Goal: Entertainment & Leisure: Browse casually

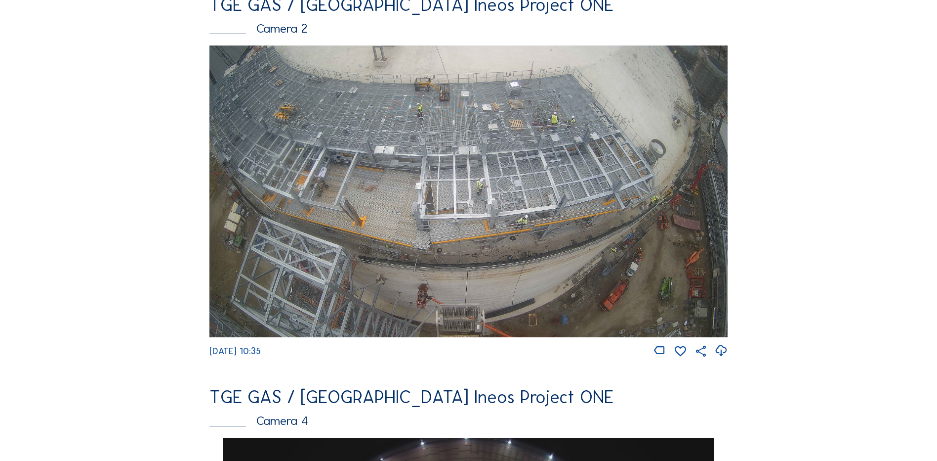
scroll to position [494, 0]
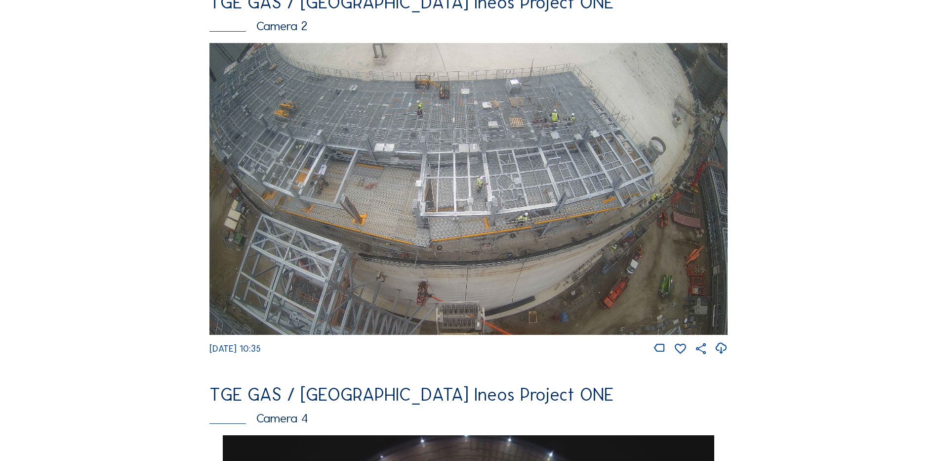
click at [456, 178] on img at bounding box center [469, 189] width 518 height 292
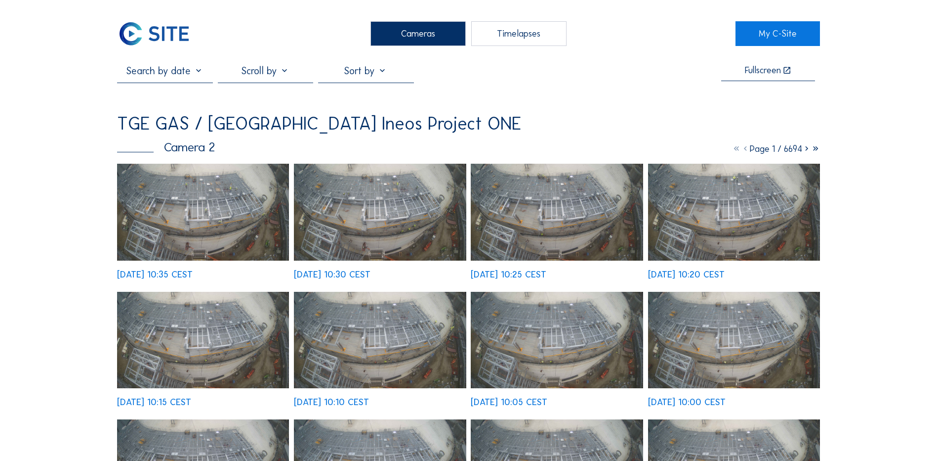
click at [205, 197] on img at bounding box center [203, 212] width 172 height 97
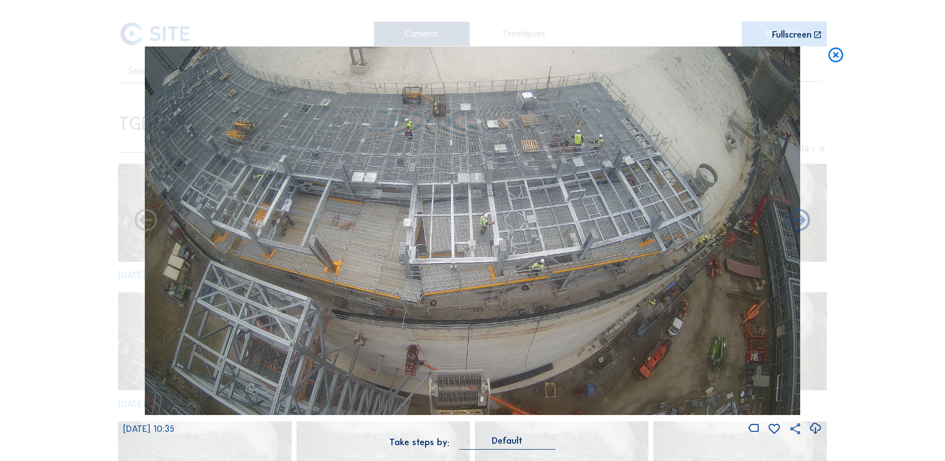
click at [814, 429] on icon at bounding box center [814, 428] width 13 height 16
click at [836, 55] on icon at bounding box center [836, 55] width 18 height 18
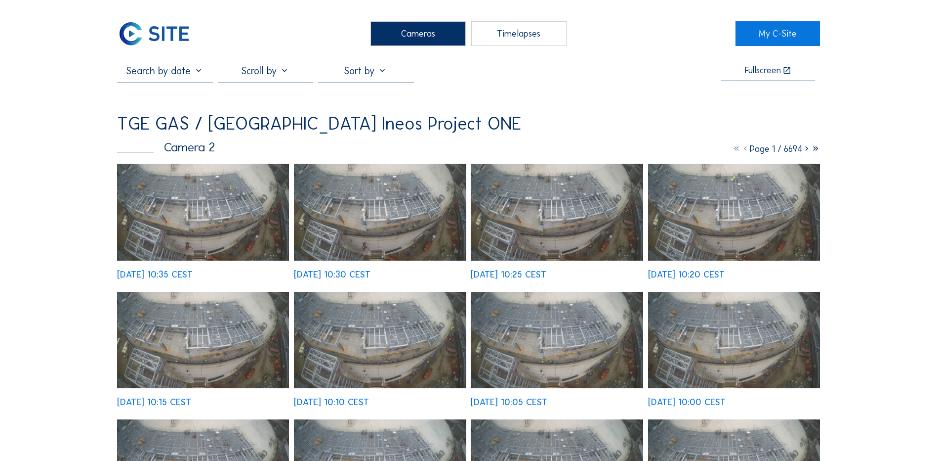
click at [402, 34] on div "Cameras" at bounding box center [418, 33] width 95 height 25
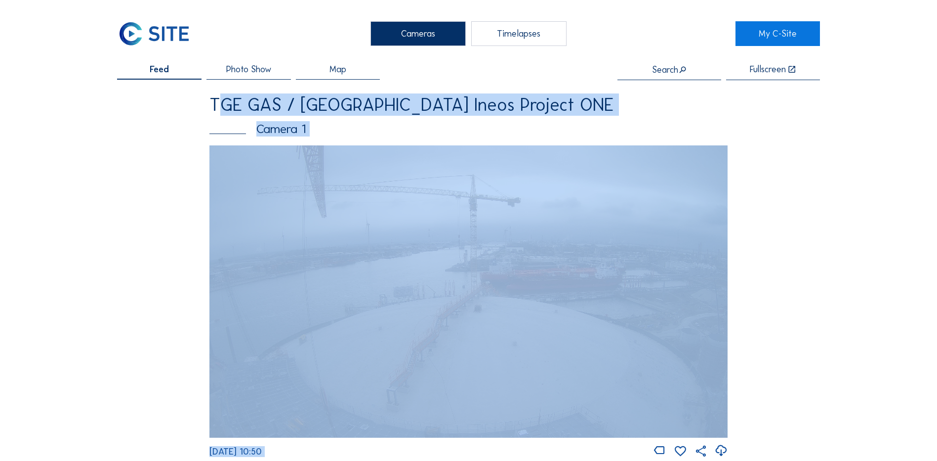
drag, startPoint x: 156, startPoint y: 104, endPoint x: 657, endPoint y: 426, distance: 595.0
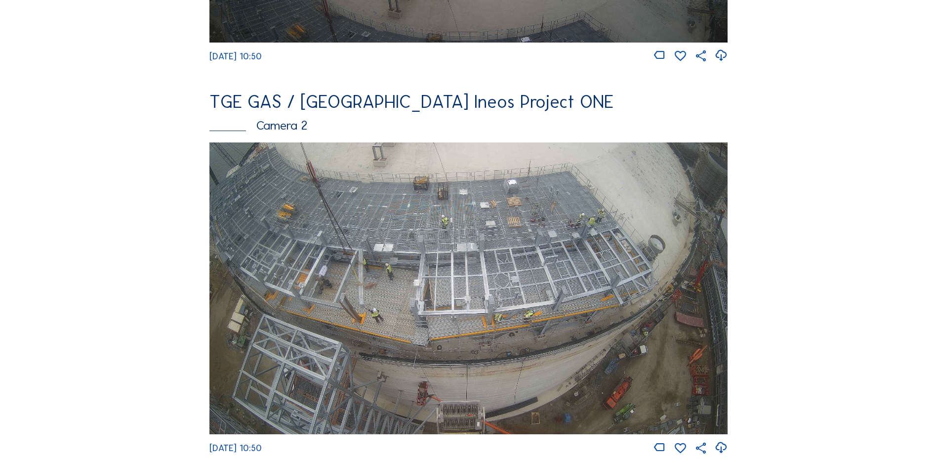
scroll to position [395, 0]
click at [556, 226] on img at bounding box center [469, 288] width 518 height 292
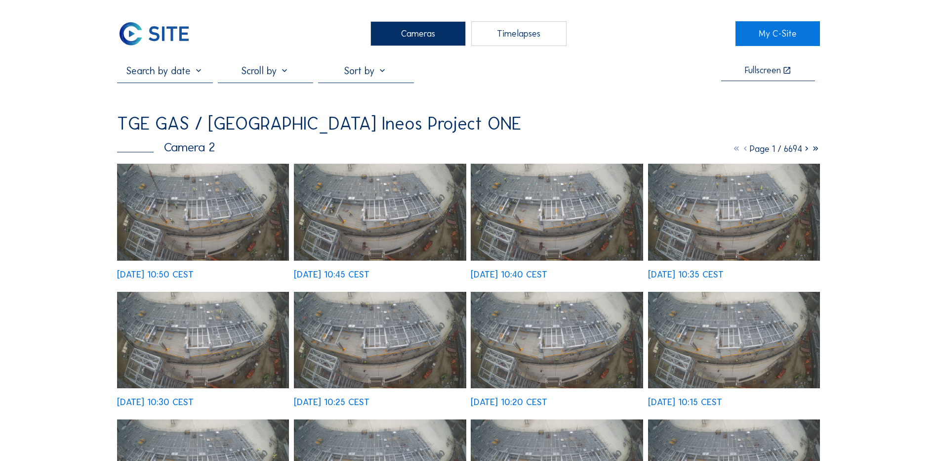
click at [180, 204] on img at bounding box center [203, 212] width 172 height 97
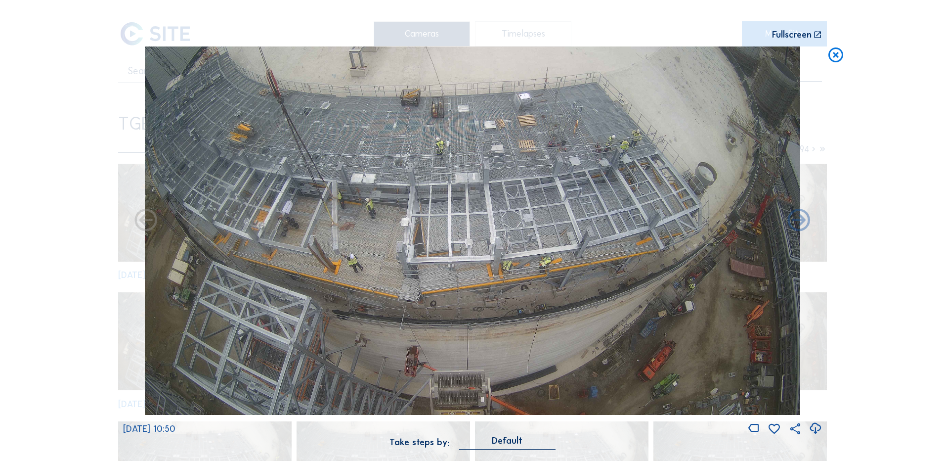
click at [814, 429] on icon at bounding box center [814, 428] width 13 height 16
click at [837, 55] on icon at bounding box center [836, 55] width 18 height 18
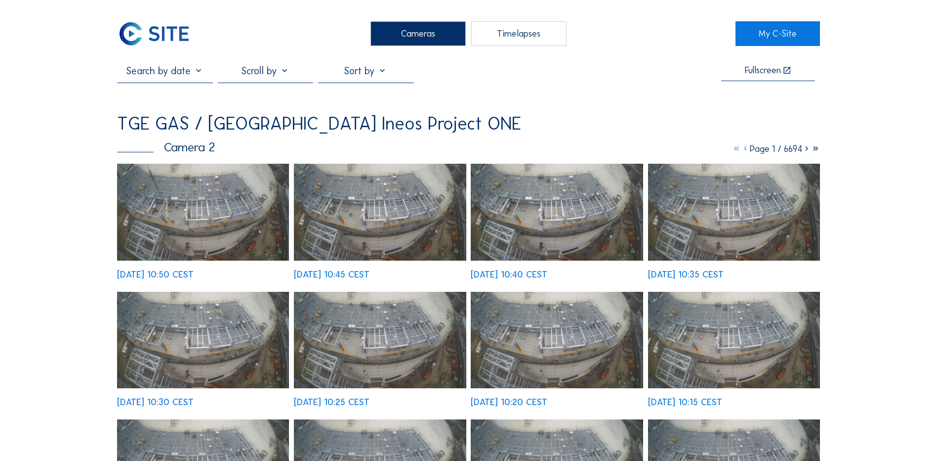
click at [428, 30] on div "Cameras" at bounding box center [418, 33] width 95 height 25
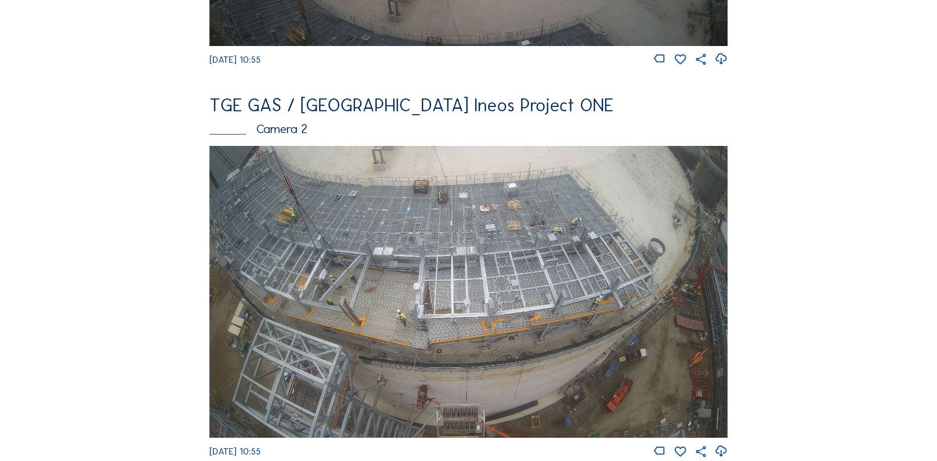
scroll to position [395, 0]
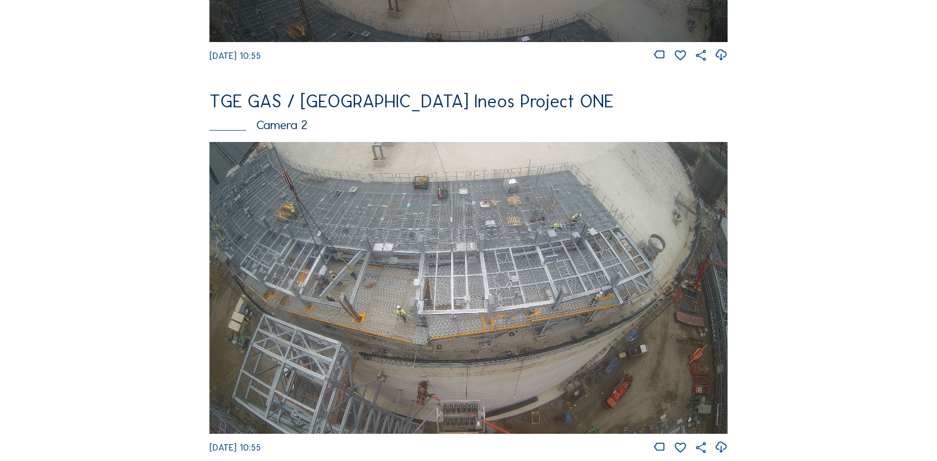
click at [565, 246] on img at bounding box center [469, 288] width 518 height 292
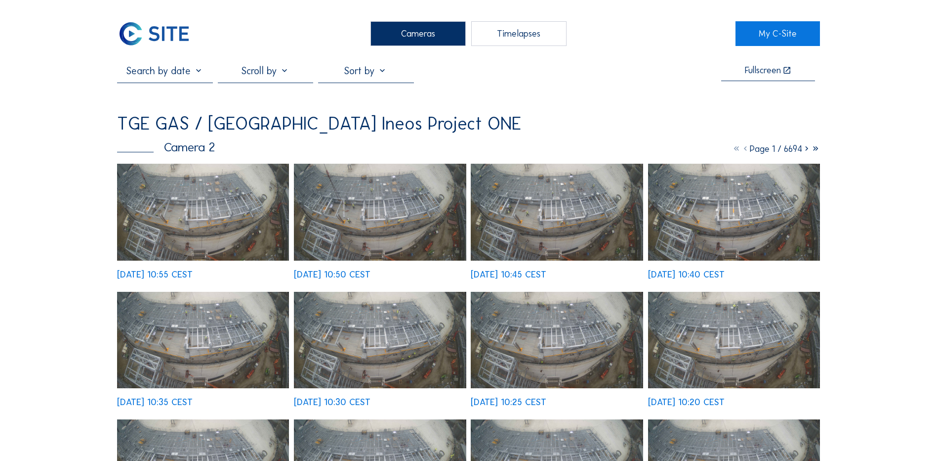
click at [201, 213] on img at bounding box center [203, 212] width 172 height 97
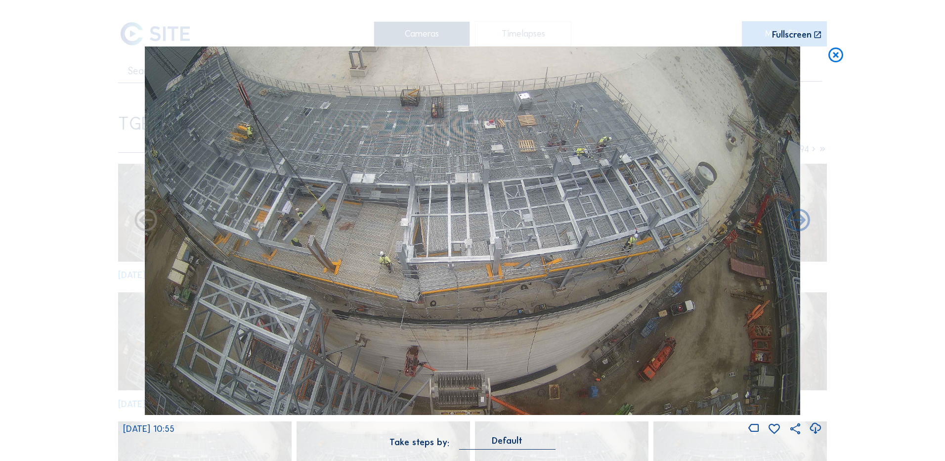
click at [812, 433] on icon at bounding box center [814, 428] width 13 height 16
click at [837, 58] on icon at bounding box center [836, 55] width 18 height 18
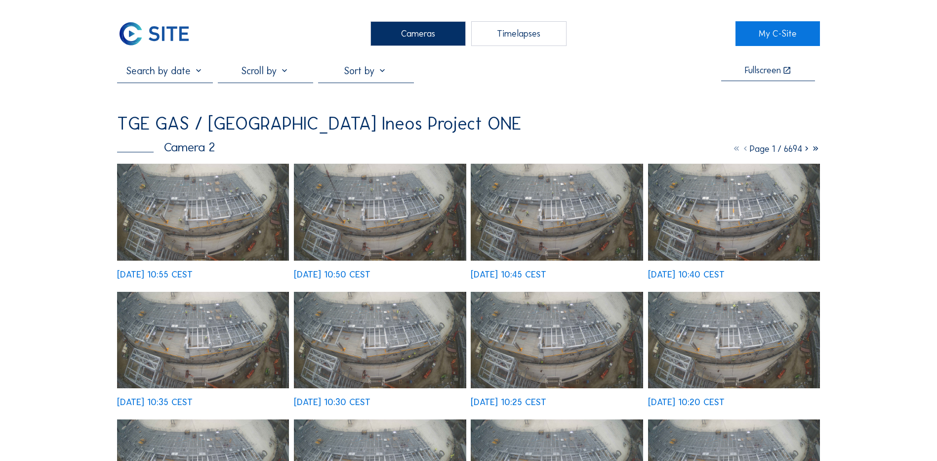
click at [428, 39] on div "Cameras" at bounding box center [418, 33] width 95 height 25
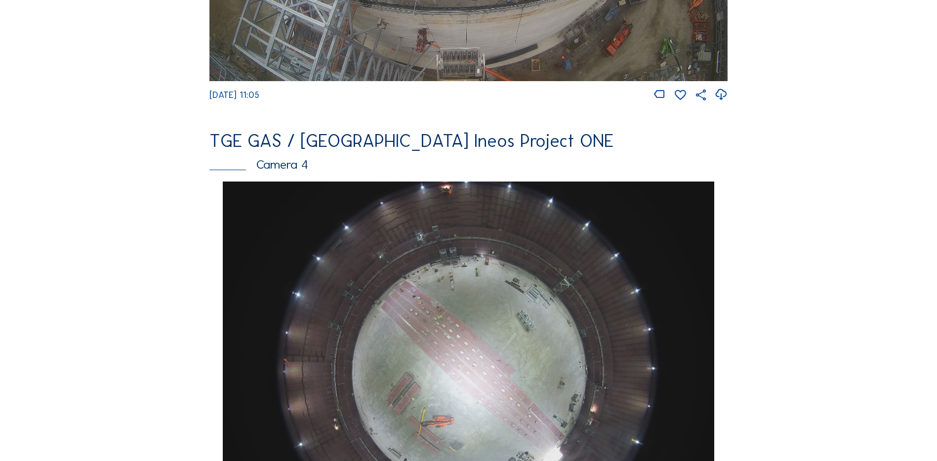
scroll to position [939, 0]
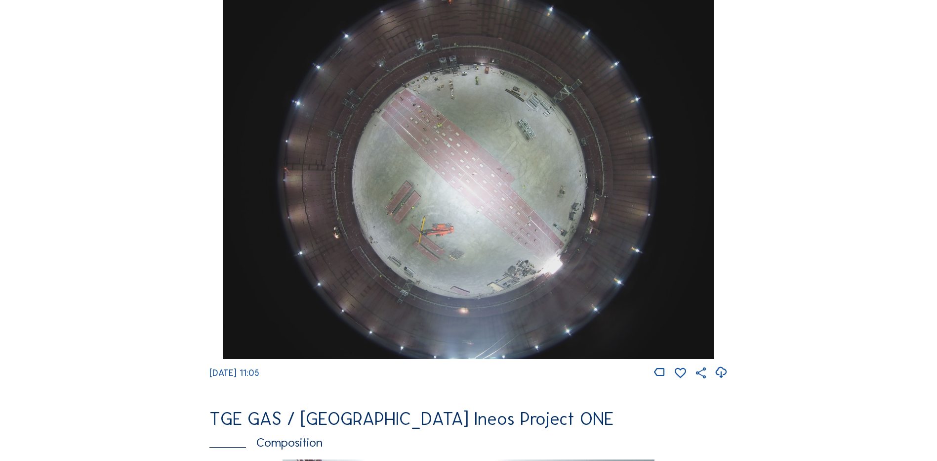
click at [457, 157] on img at bounding box center [468, 174] width 491 height 369
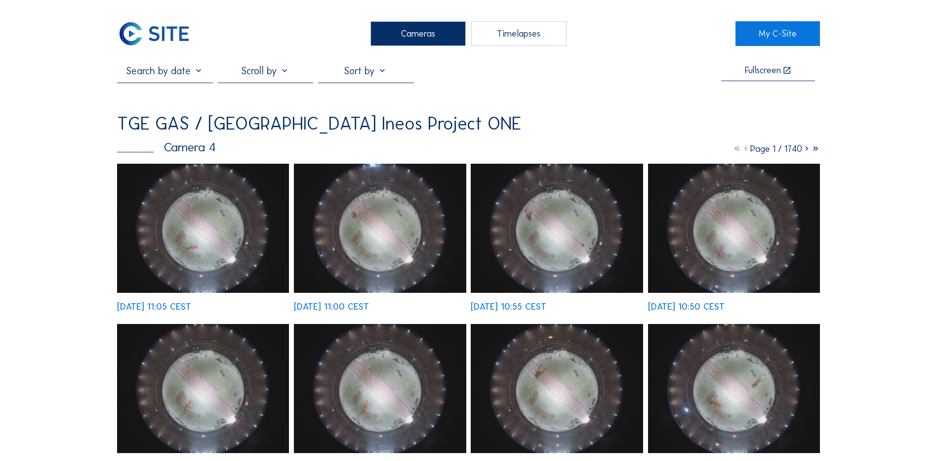
click at [198, 211] on img at bounding box center [203, 228] width 172 height 129
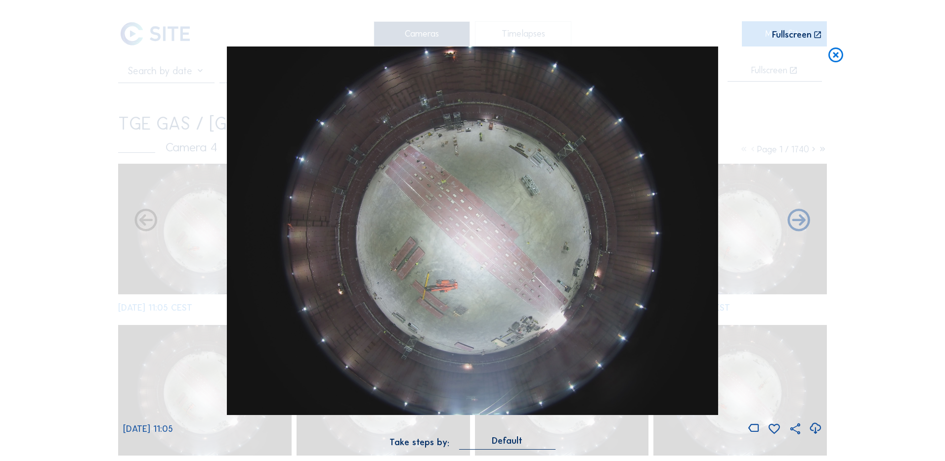
click at [815, 429] on icon at bounding box center [814, 428] width 13 height 16
click at [832, 57] on icon at bounding box center [836, 55] width 18 height 18
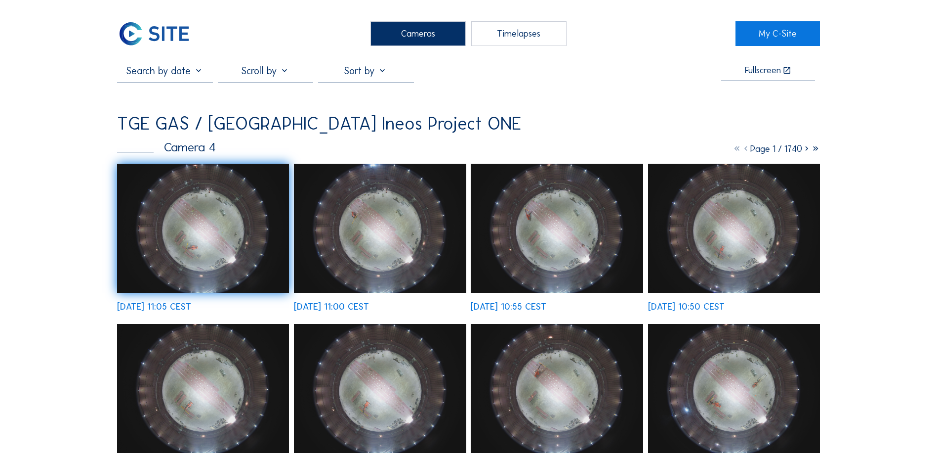
click at [415, 29] on div "Cameras" at bounding box center [418, 33] width 95 height 25
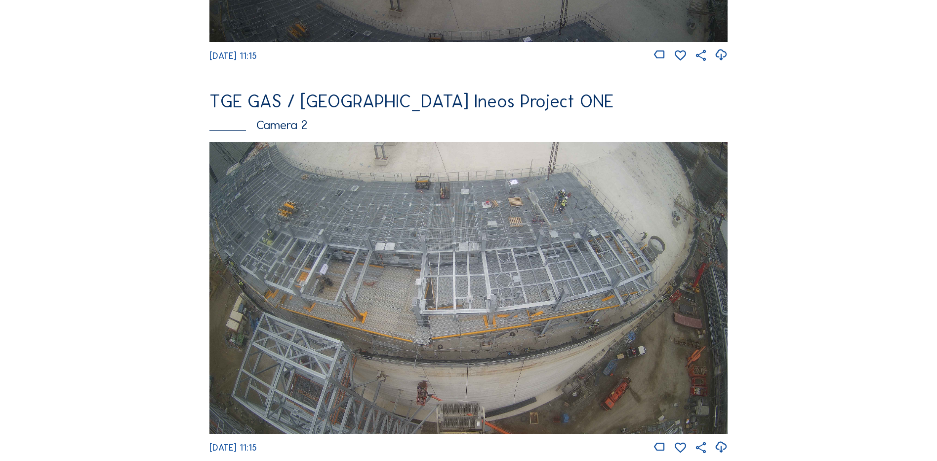
scroll to position [445, 0]
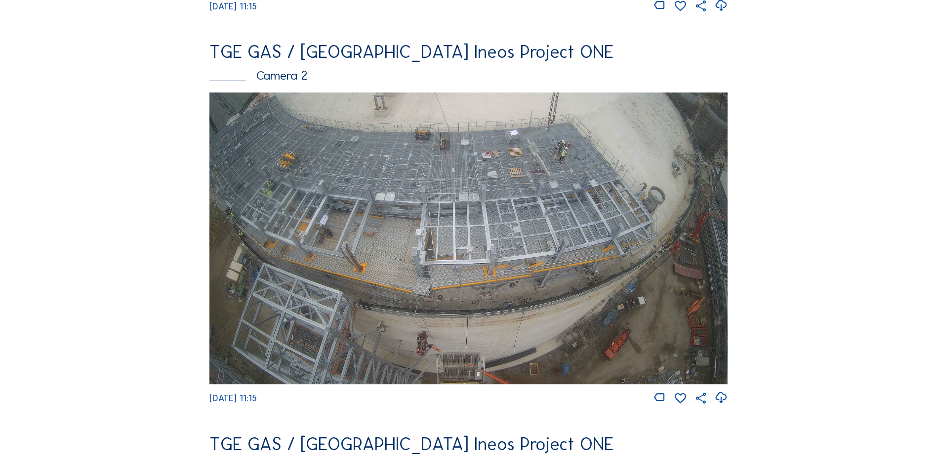
click at [439, 164] on img at bounding box center [469, 238] width 518 height 292
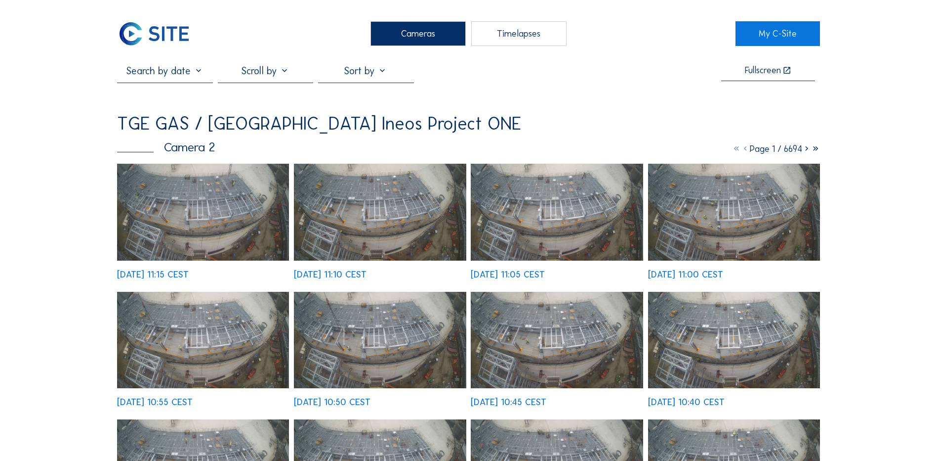
click at [203, 220] on img at bounding box center [203, 212] width 172 height 97
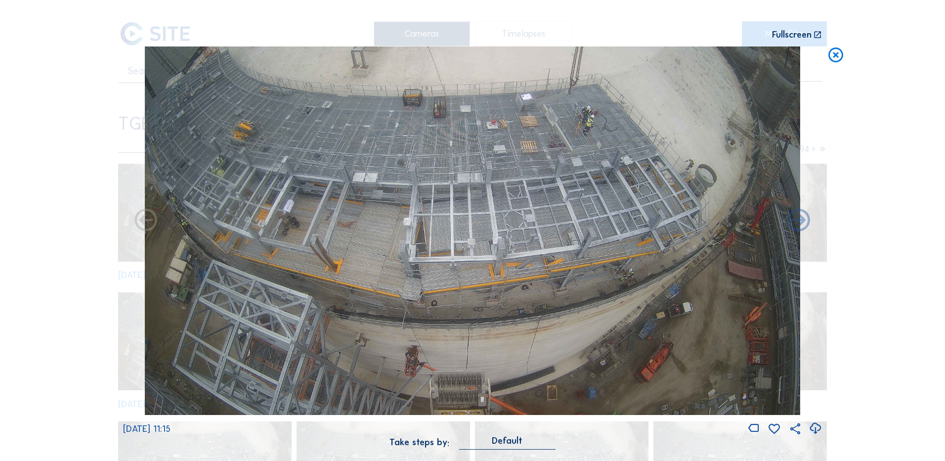
click at [816, 429] on icon at bounding box center [814, 428] width 13 height 16
click at [86, 249] on div "Scroll to travel through time | Press 'Alt' Button + Scroll to Zoom | Click and…" at bounding box center [472, 230] width 945 height 461
click at [835, 54] on icon at bounding box center [836, 55] width 18 height 18
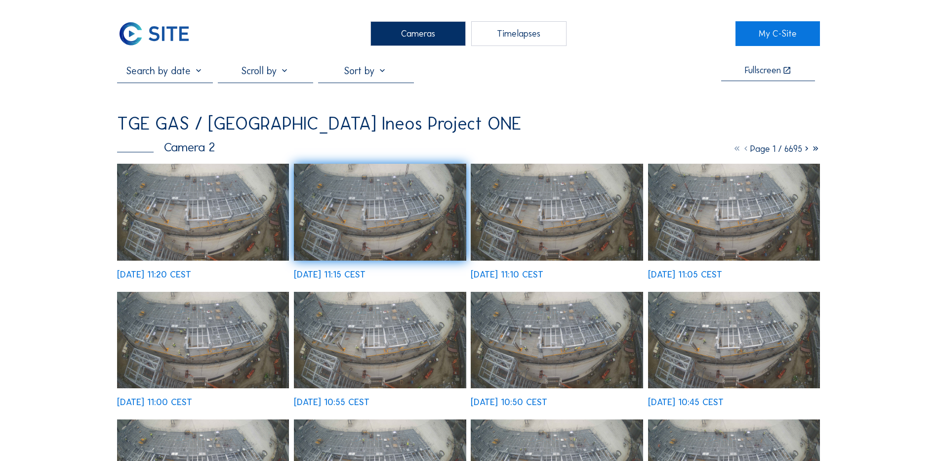
click at [188, 201] on img at bounding box center [203, 212] width 172 height 97
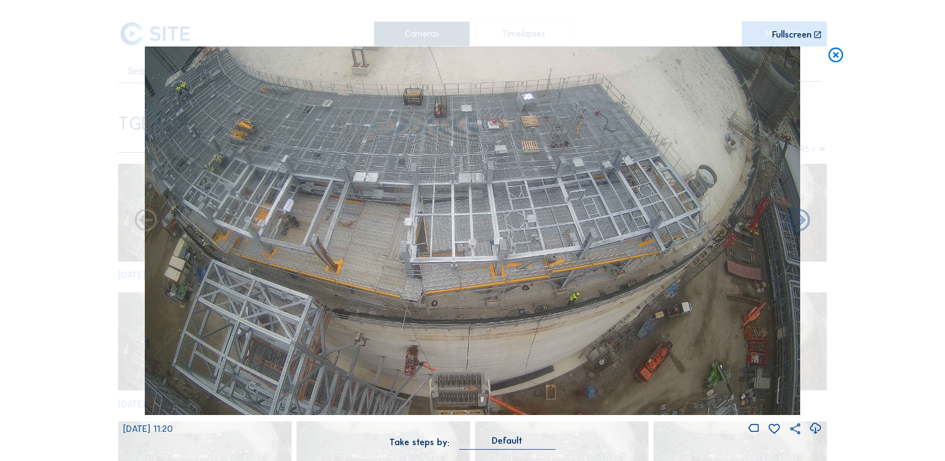
click at [817, 429] on icon at bounding box center [814, 428] width 13 height 16
click at [19, 99] on div "Scroll to travel through time | Press 'Alt' Button + Scroll to Zoom | Click and…" at bounding box center [472, 230] width 945 height 461
click at [839, 55] on icon at bounding box center [836, 55] width 18 height 18
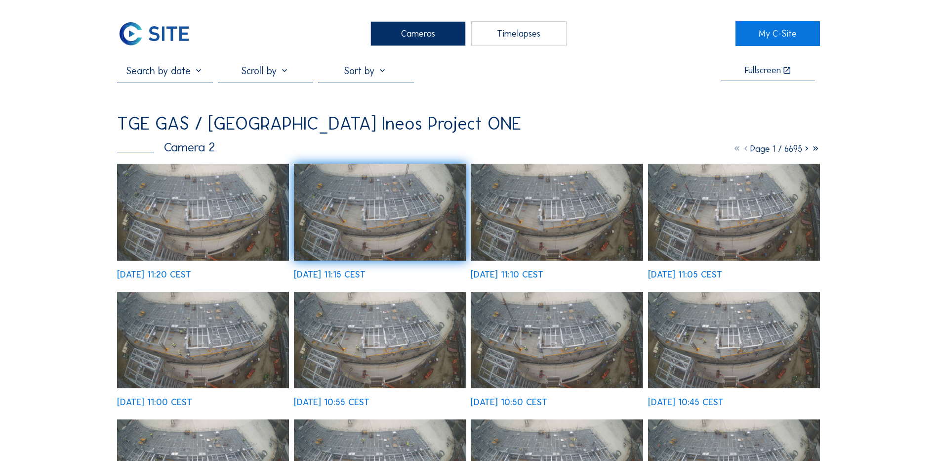
click at [177, 203] on img at bounding box center [203, 212] width 172 height 97
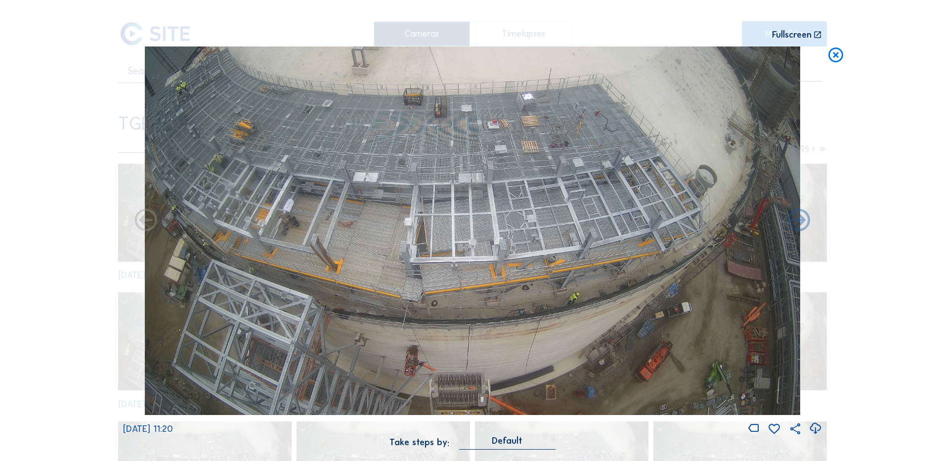
click at [816, 425] on icon at bounding box center [814, 428] width 13 height 16
click at [841, 56] on icon at bounding box center [836, 55] width 18 height 18
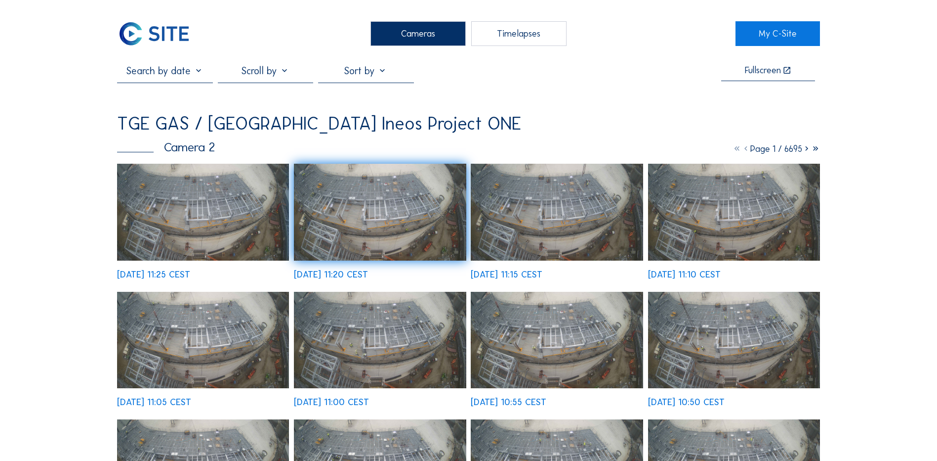
click at [585, 99] on div "Fullscreen TGE GAS / Antwerpen Ineos Project ONE Camera 2 Page 1 / 6695 Tu 14 O…" at bounding box center [468, 363] width 703 height 597
click at [421, 27] on div "Cameras" at bounding box center [418, 33] width 95 height 25
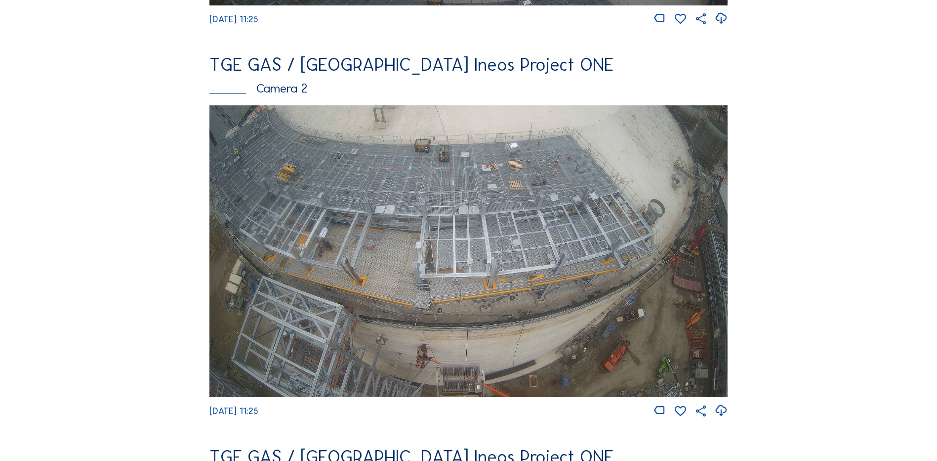
scroll to position [445, 0]
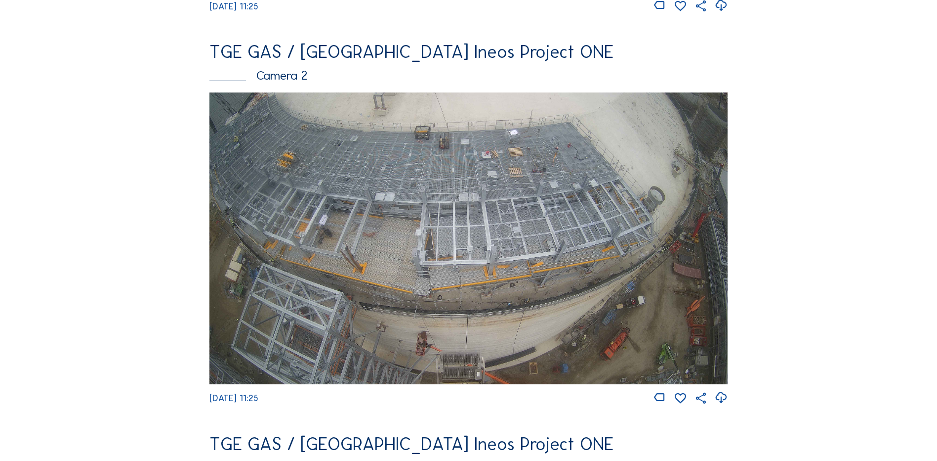
click at [407, 231] on img at bounding box center [469, 238] width 518 height 292
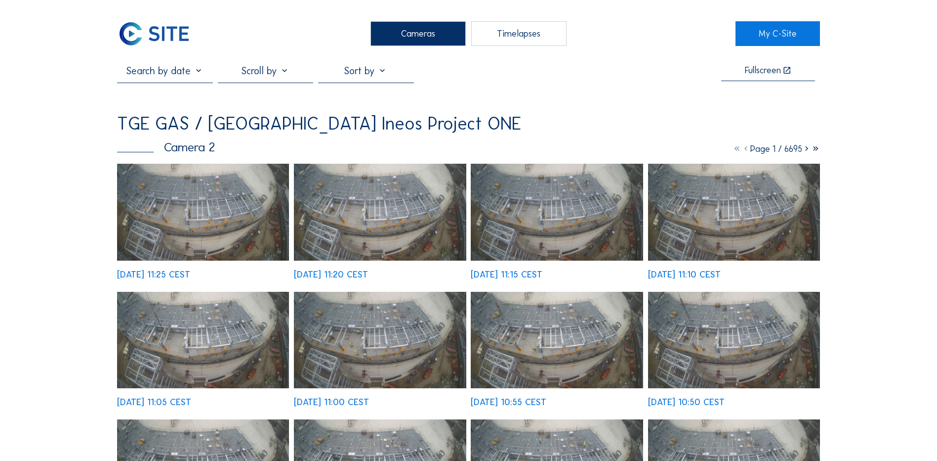
click at [210, 214] on img at bounding box center [203, 212] width 172 height 97
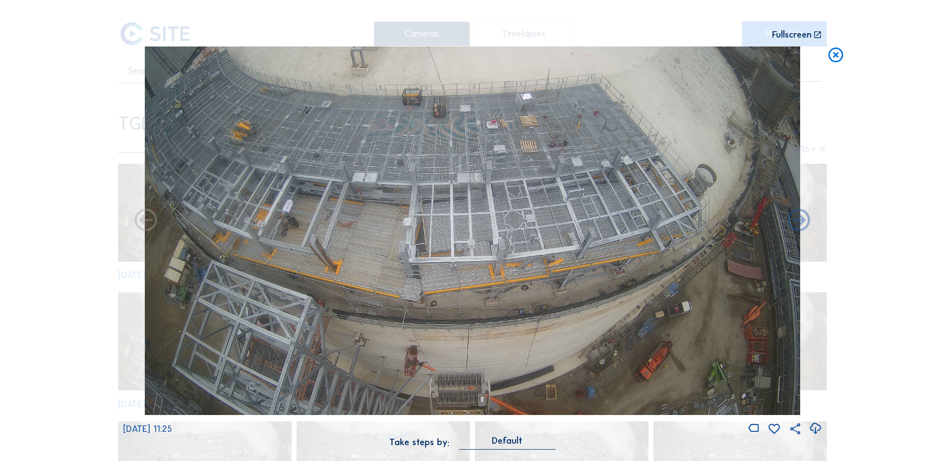
click at [838, 54] on icon at bounding box center [836, 55] width 18 height 18
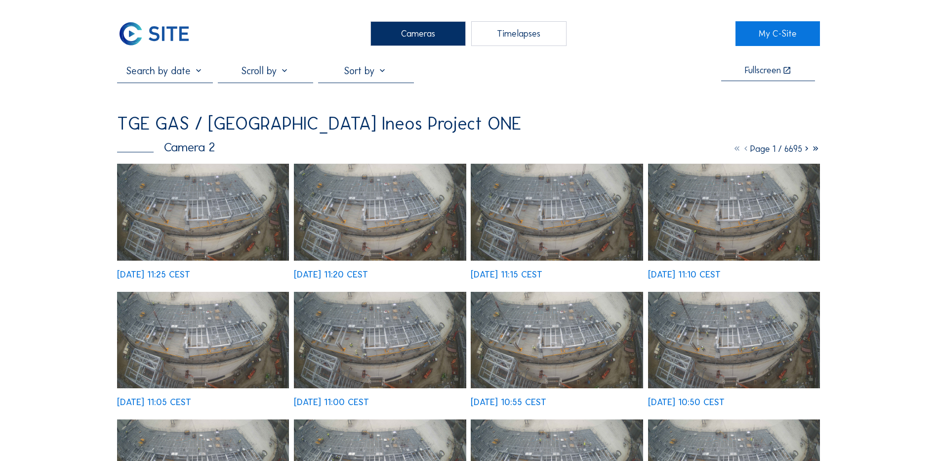
click at [419, 35] on div "Cameras" at bounding box center [418, 33] width 95 height 25
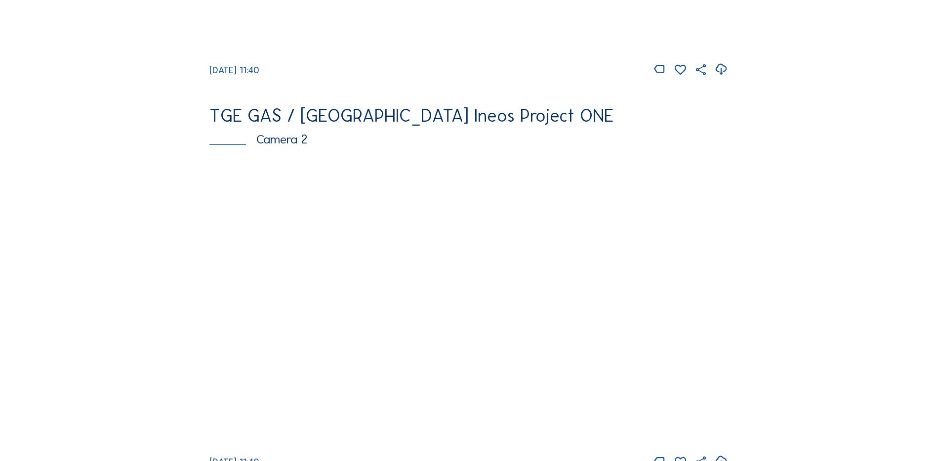
scroll to position [395, 0]
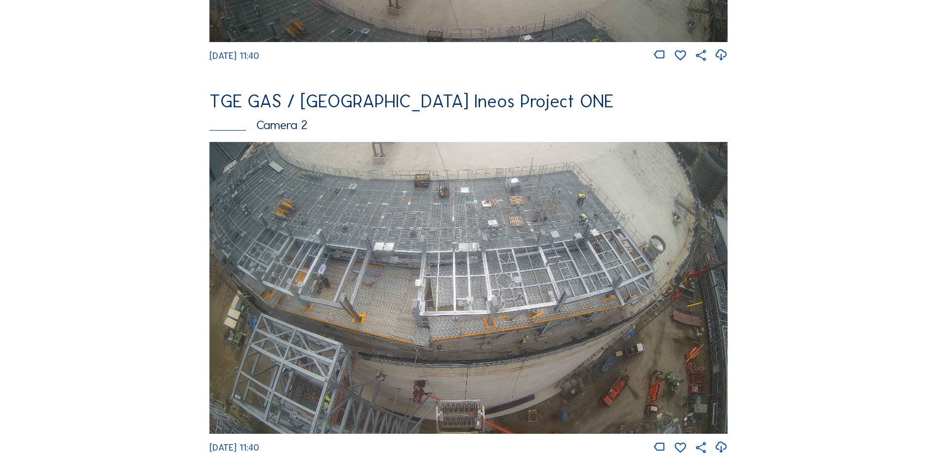
click at [400, 232] on img at bounding box center [469, 288] width 518 height 292
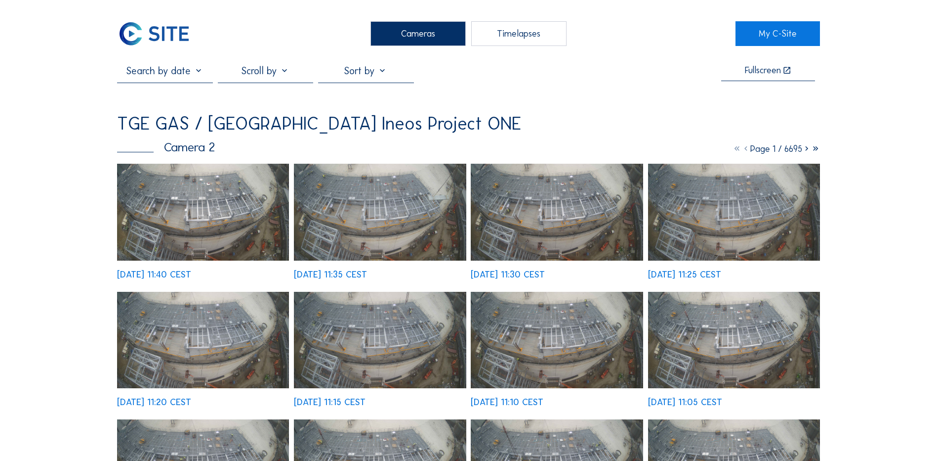
click at [208, 204] on img at bounding box center [203, 212] width 172 height 97
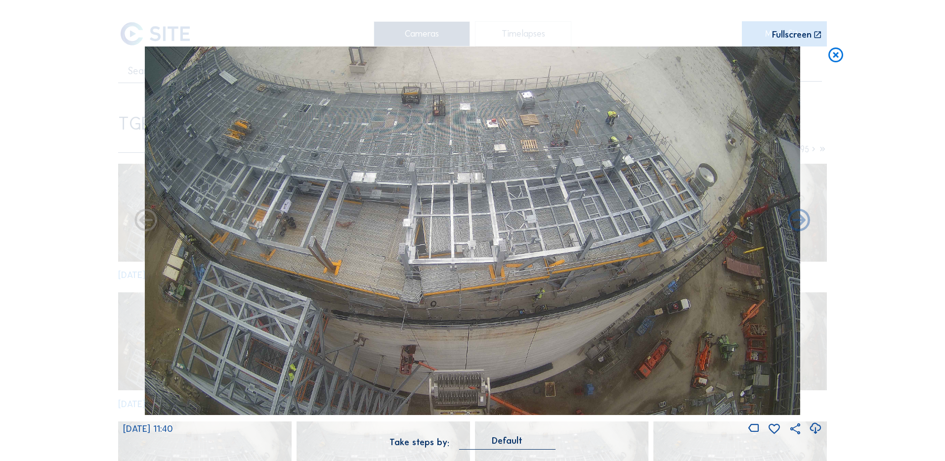
click at [815, 427] on icon at bounding box center [814, 428] width 13 height 16
click at [86, 254] on div "Scroll to travel through time | Press 'Alt' Button + Scroll to Zoom | Click and…" at bounding box center [472, 230] width 945 height 461
click at [836, 60] on icon at bounding box center [836, 55] width 18 height 18
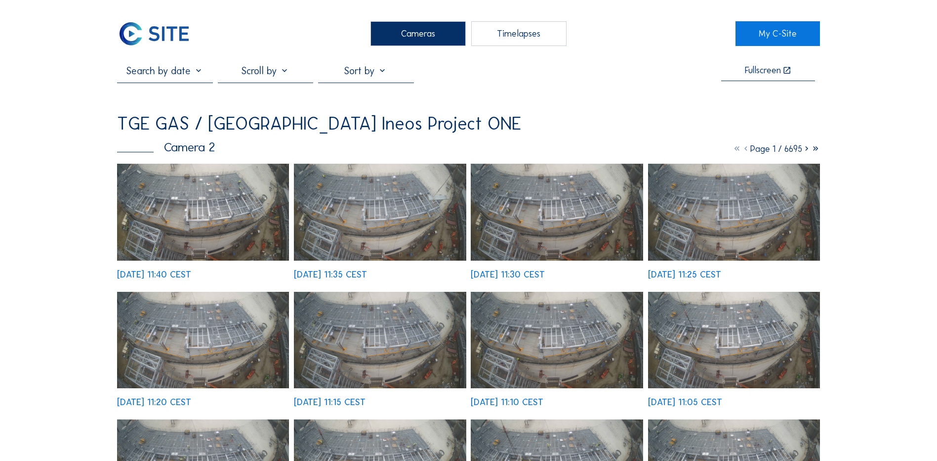
click at [409, 27] on div "Cameras" at bounding box center [418, 33] width 95 height 25
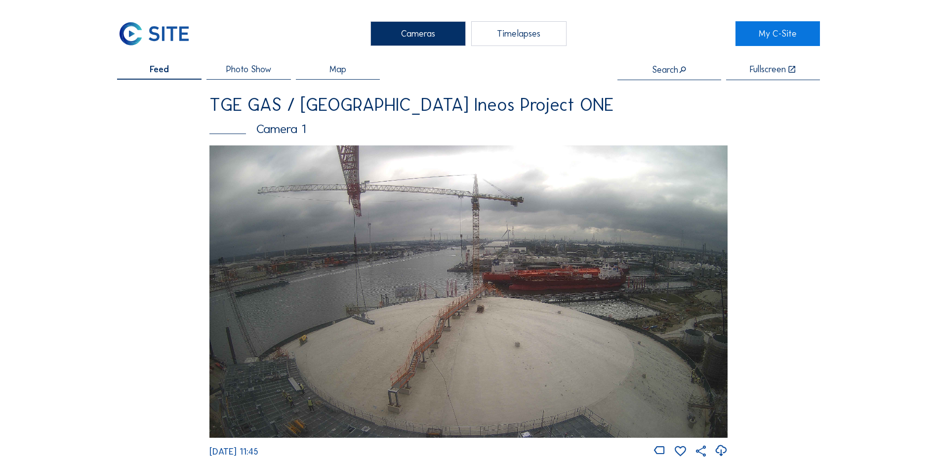
click at [342, 342] on img at bounding box center [469, 291] width 518 height 292
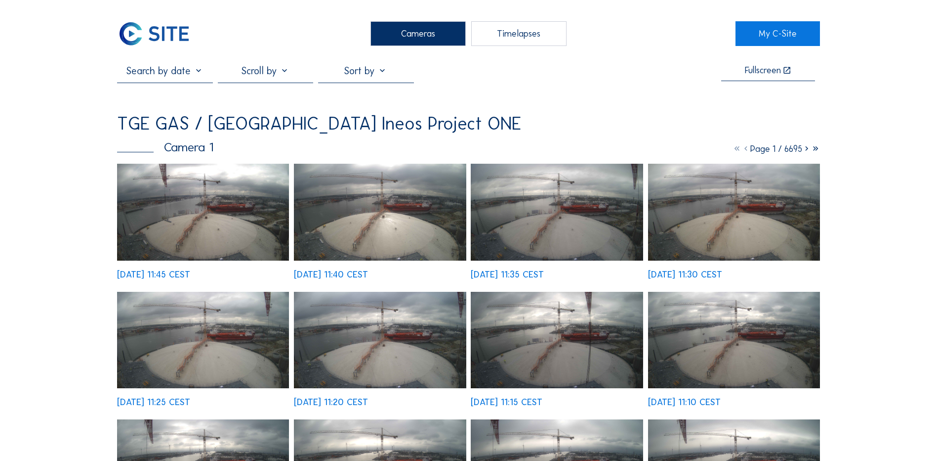
click at [200, 194] on img at bounding box center [203, 212] width 172 height 97
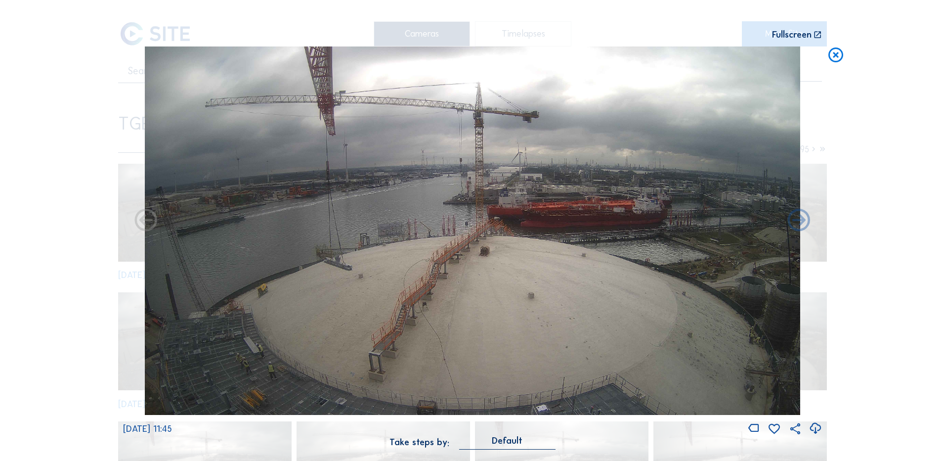
click at [814, 428] on icon at bounding box center [814, 428] width 13 height 16
drag, startPoint x: 31, startPoint y: 168, endPoint x: 363, endPoint y: 101, distance: 338.2
click at [31, 168] on div "Scroll to travel through time | Press 'Alt' Button + Scroll to Zoom | Click and…" at bounding box center [472, 230] width 945 height 461
click at [840, 58] on icon at bounding box center [836, 55] width 18 height 18
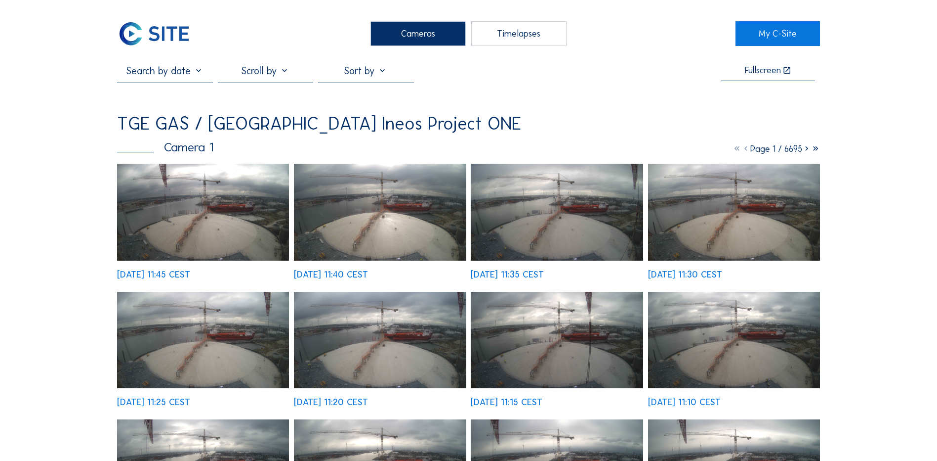
click at [402, 42] on div "Cameras" at bounding box center [418, 33] width 95 height 25
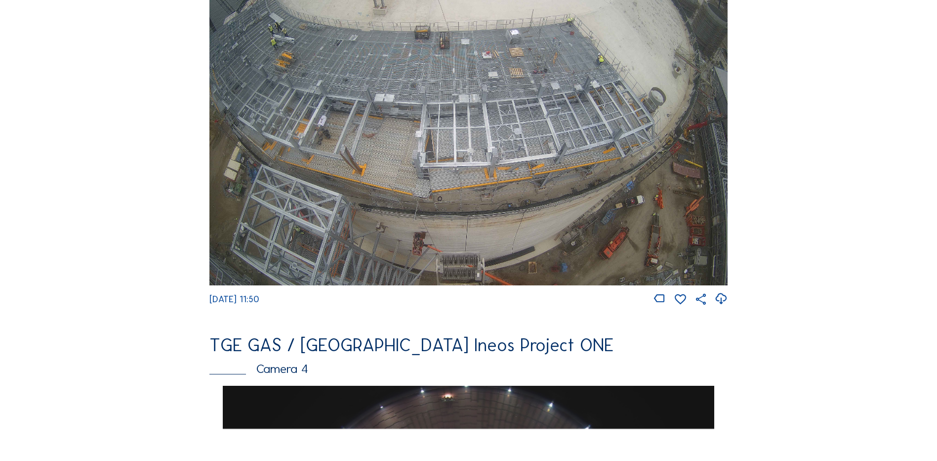
scroll to position [494, 0]
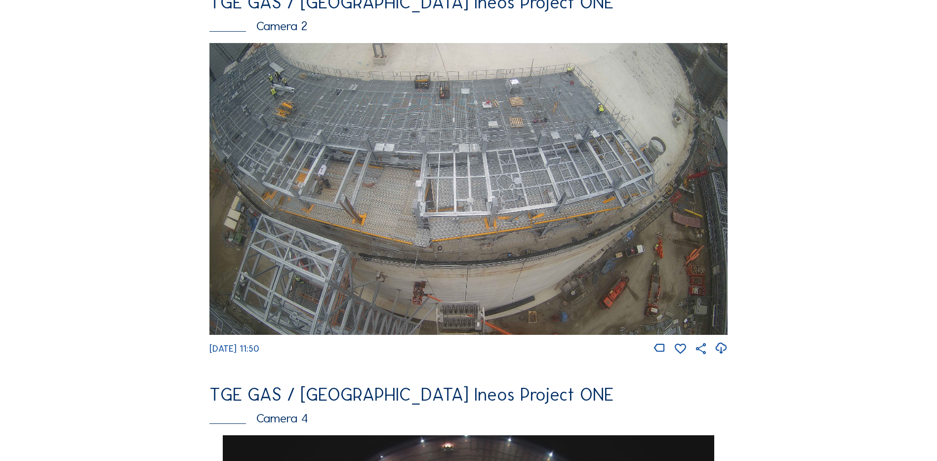
click at [491, 143] on img at bounding box center [469, 189] width 518 height 292
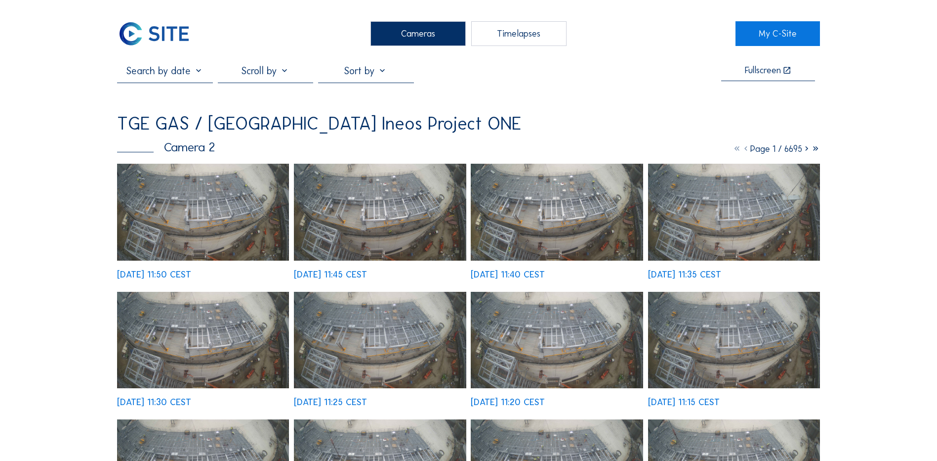
click at [212, 205] on img at bounding box center [203, 212] width 172 height 97
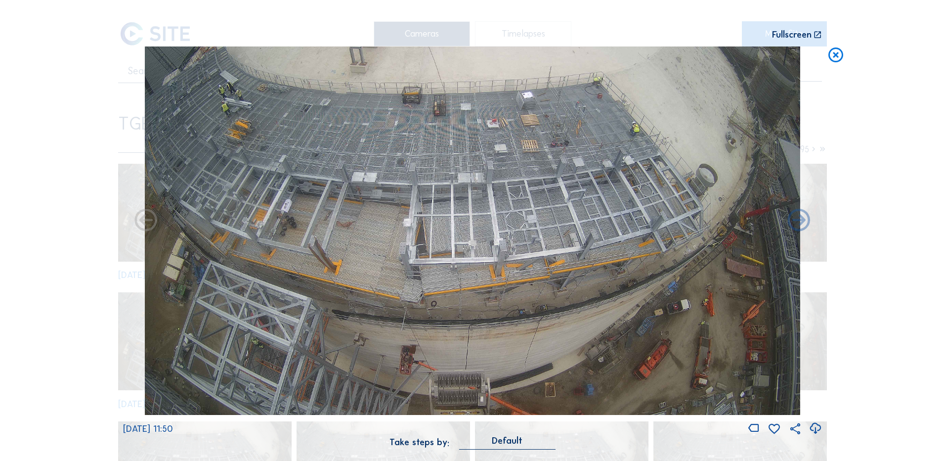
click at [813, 428] on icon at bounding box center [814, 428] width 13 height 16
click at [43, 191] on div "Scroll to travel through time | Press 'Alt' Button + Scroll to Zoom | Click and…" at bounding box center [472, 230] width 945 height 461
click at [837, 51] on icon at bounding box center [836, 55] width 18 height 18
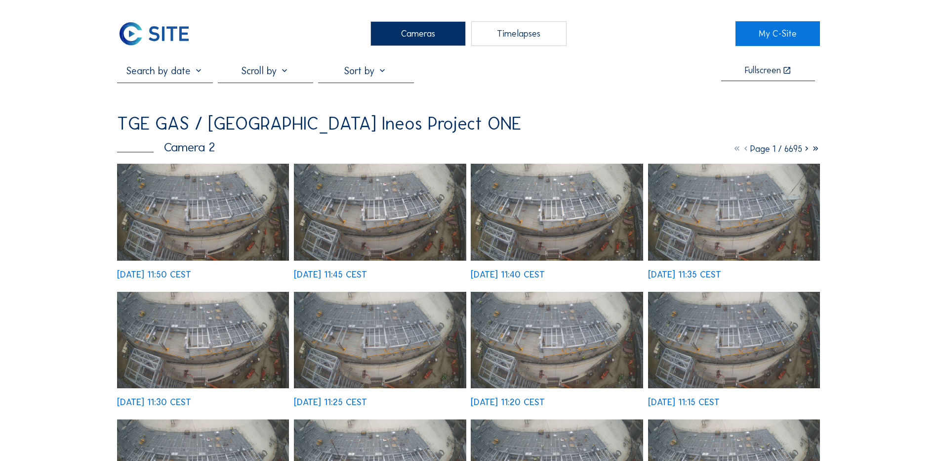
click at [416, 36] on div "Cameras" at bounding box center [418, 33] width 95 height 25
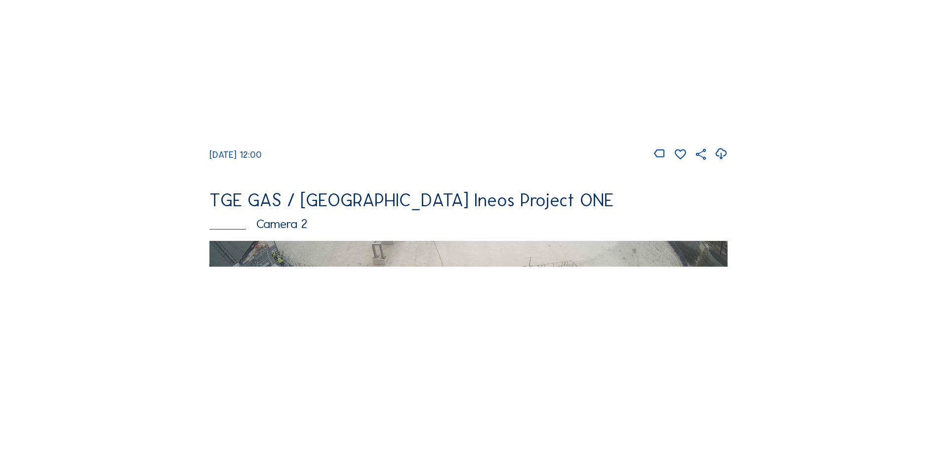
scroll to position [346, 0]
